Goal: Task Accomplishment & Management: Complete application form

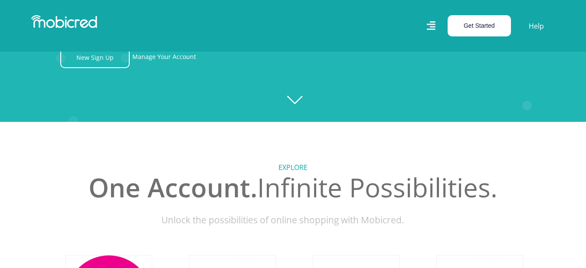
scroll to position [0, 1978]
click at [492, 27] on button "Get Started" at bounding box center [479, 25] width 63 height 21
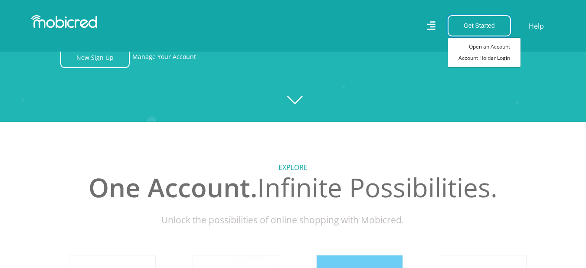
scroll to position [0, 989]
click at [481, 47] on link "Open an Account" at bounding box center [484, 46] width 72 height 11
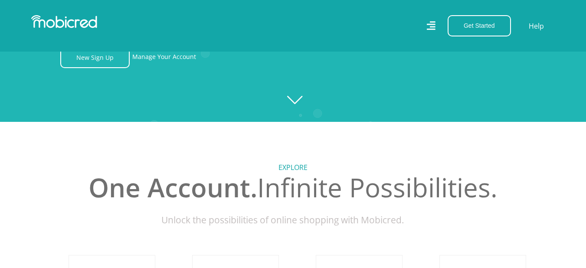
scroll to position [0, 1483]
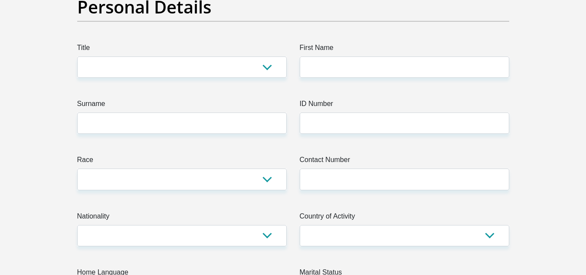
scroll to position [95, 0]
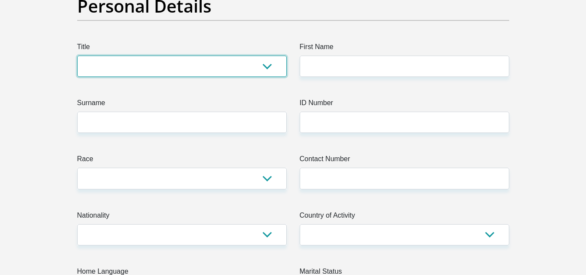
click at [269, 64] on select "Mr Ms Mrs Dr Other" at bounding box center [181, 66] width 209 height 21
select select "Mr"
click at [77, 56] on select "Mr Ms Mrs Dr Other" at bounding box center [181, 66] width 209 height 21
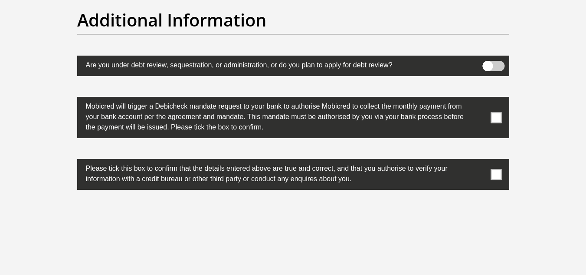
scroll to position [2714, 0]
